Goal: Information Seeking & Learning: Understand process/instructions

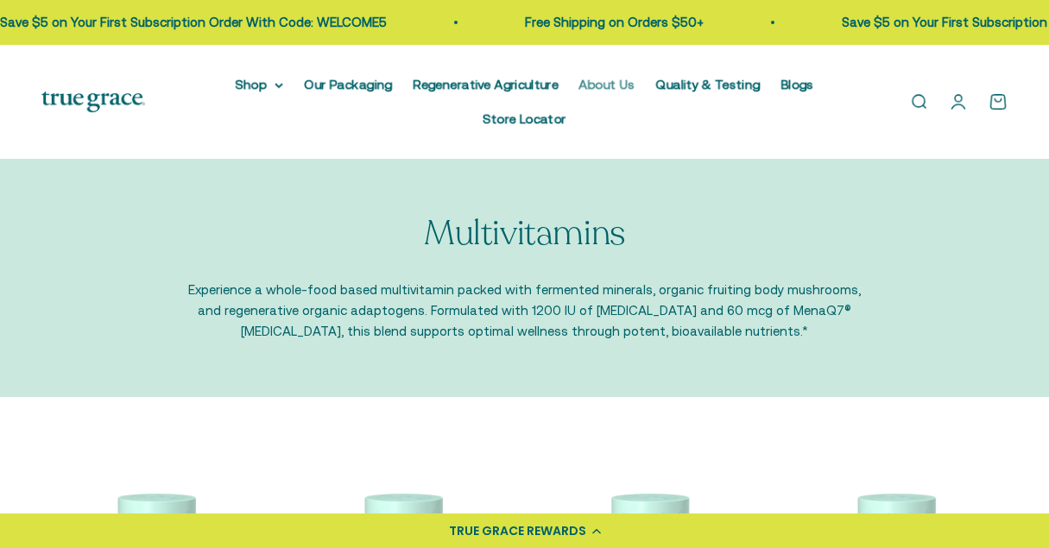
click at [579, 85] on link "About Us" at bounding box center [607, 84] width 56 height 15
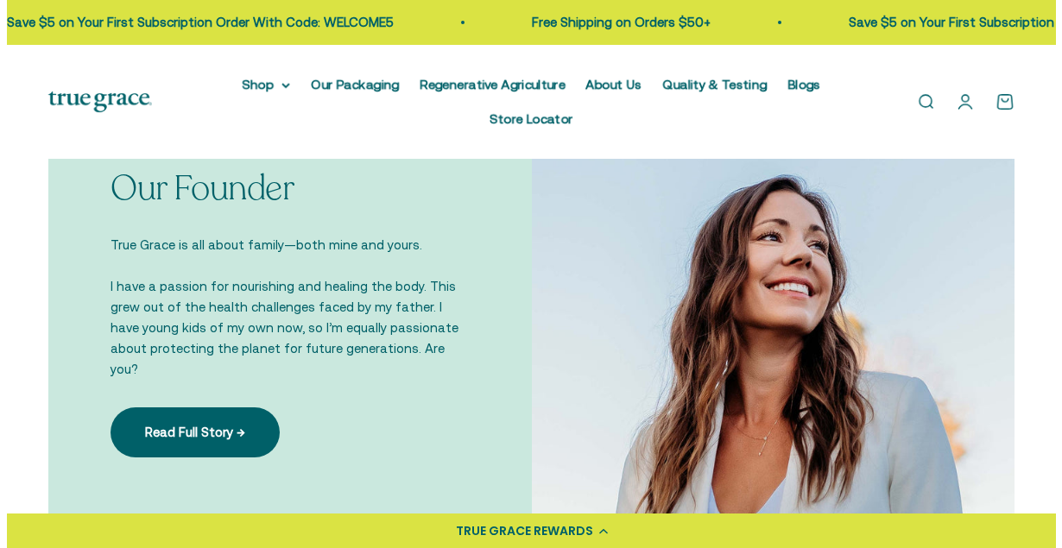
scroll to position [1022, 0]
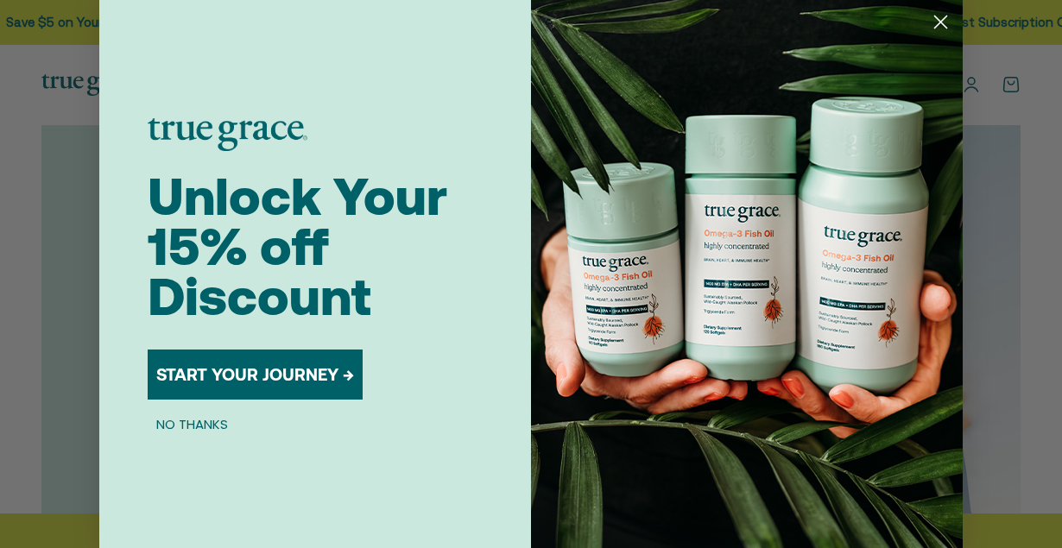
click at [935, 24] on circle "Close dialog" at bounding box center [941, 22] width 28 height 28
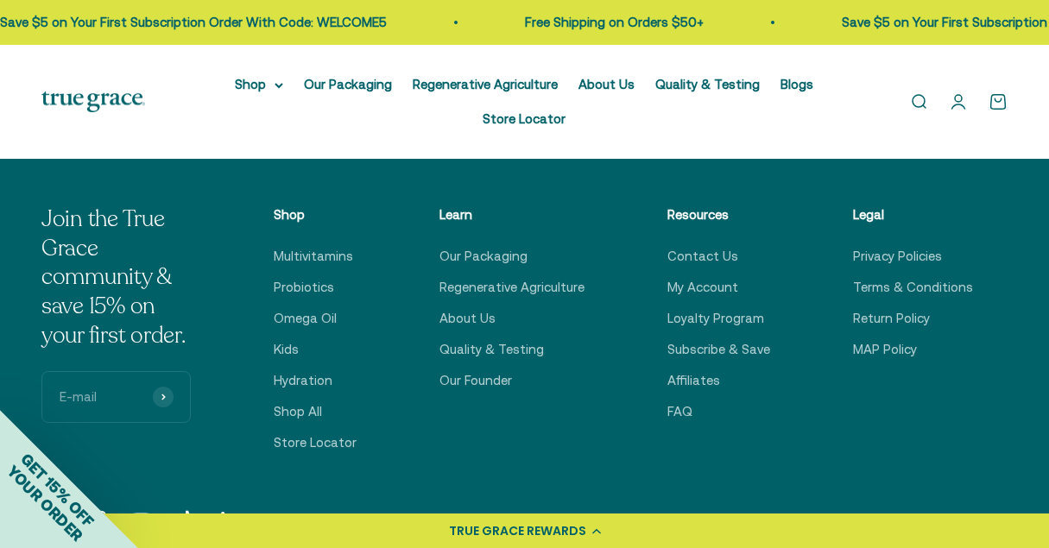
scroll to position [3730, 0]
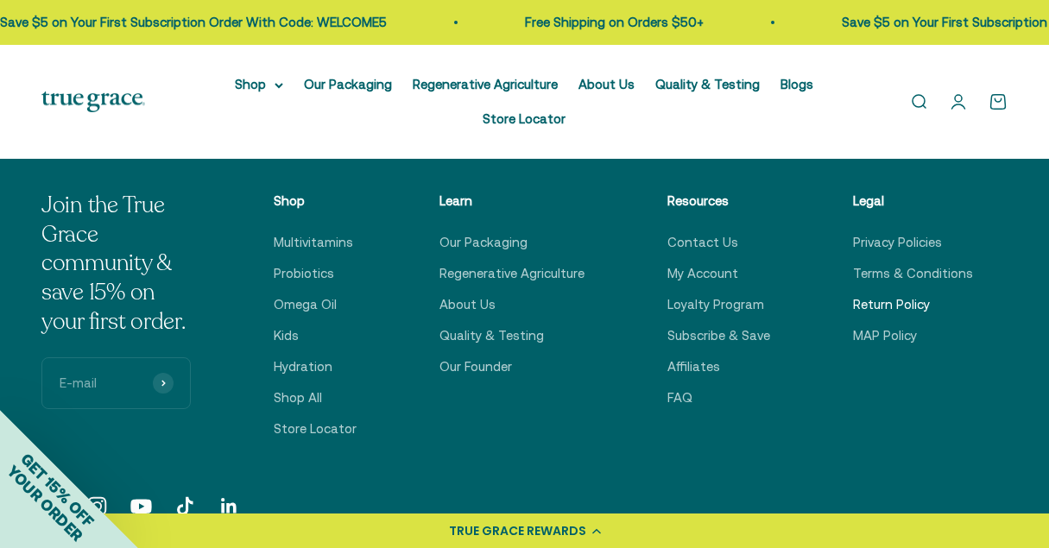
click at [865, 294] on link "Return Policy" at bounding box center [891, 304] width 77 height 21
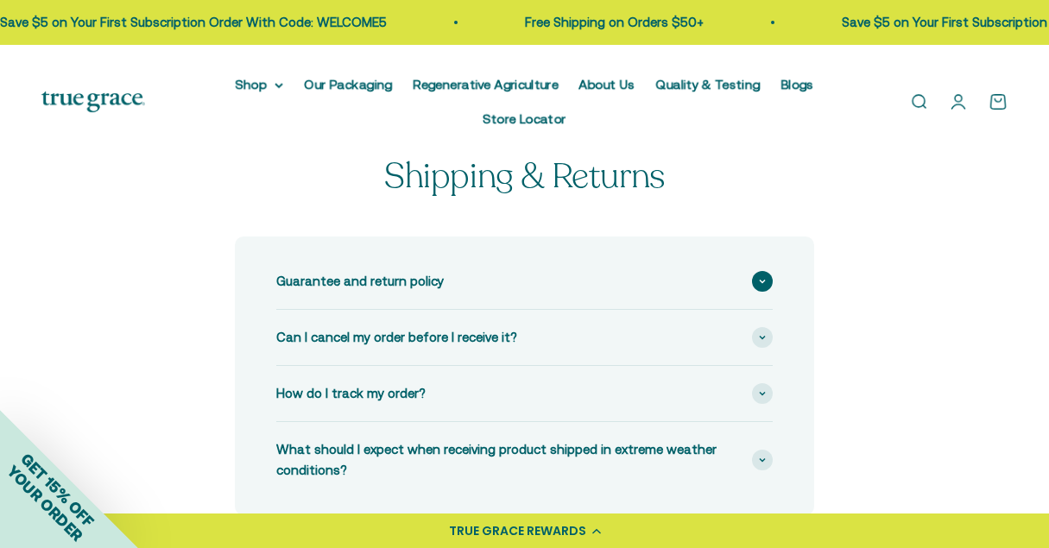
scroll to position [60, 0]
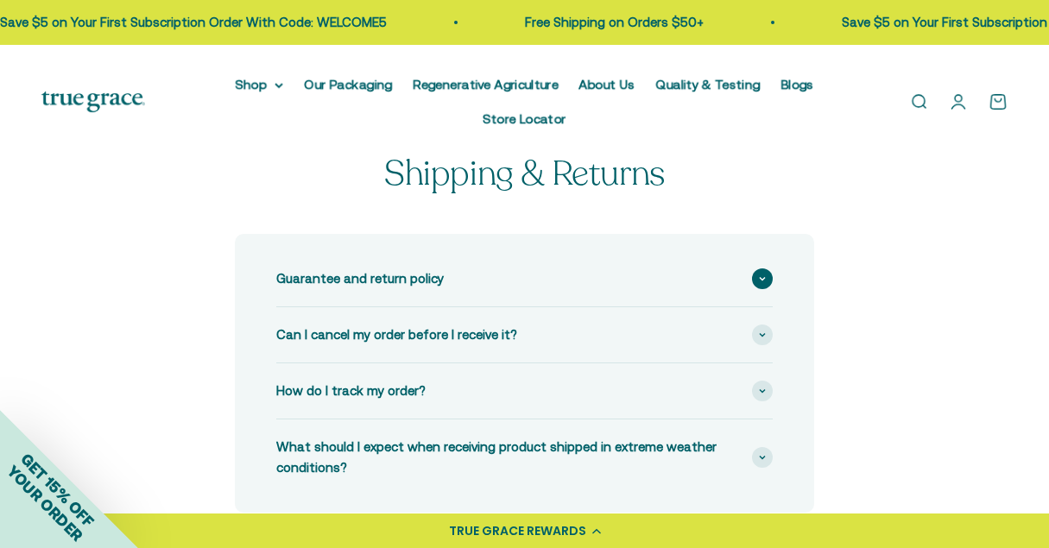
click at [752, 251] on div "Guarantee and return policy" at bounding box center [524, 278] width 497 height 55
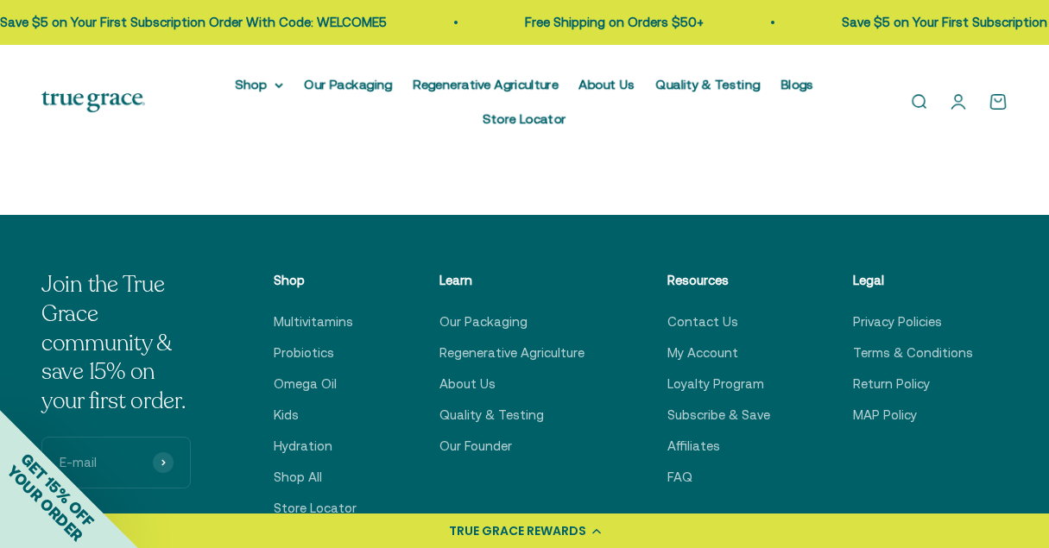
scroll to position [1501, 0]
